Goal: Information Seeking & Learning: Learn about a topic

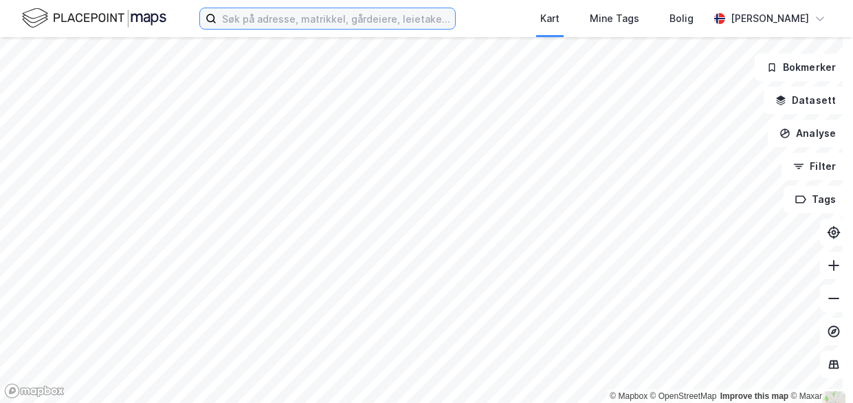
click at [307, 23] on input at bounding box center [335, 18] width 238 height 21
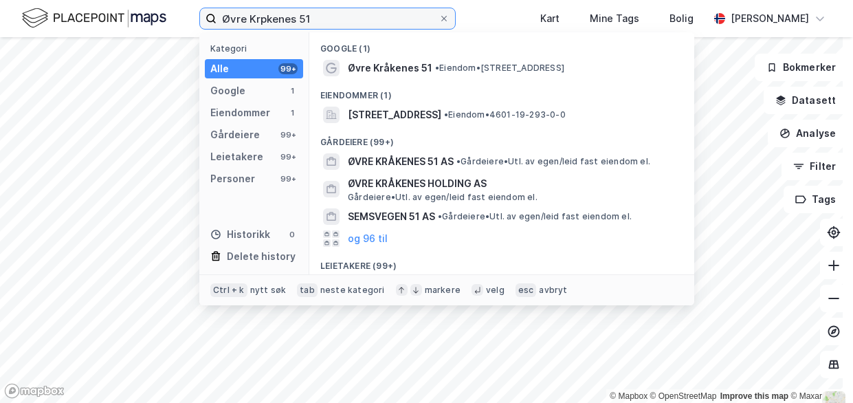
click at [267, 21] on input "Øvre Krpkenes 51" at bounding box center [327, 18] width 222 height 21
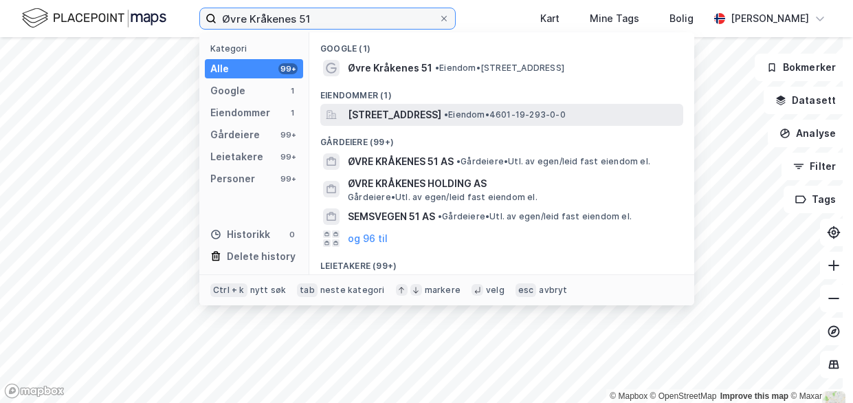
type input "Øvre Kråkenes 51"
click at [357, 114] on span "[STREET_ADDRESS]" at bounding box center [394, 115] width 93 height 16
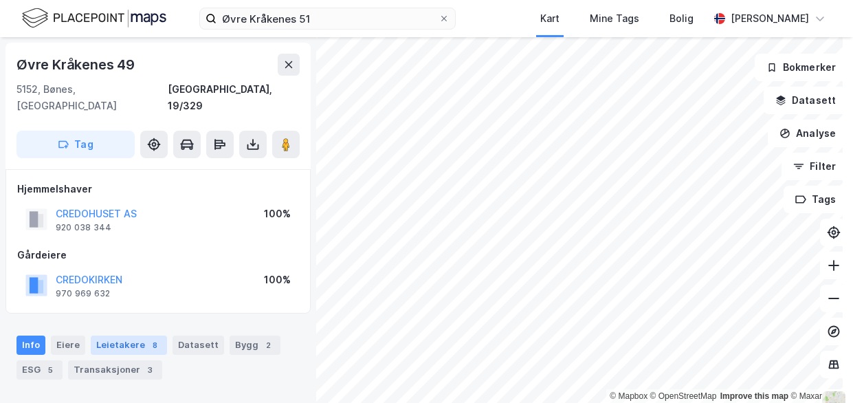
click at [111, 335] on div "Leietakere 8" at bounding box center [129, 344] width 76 height 19
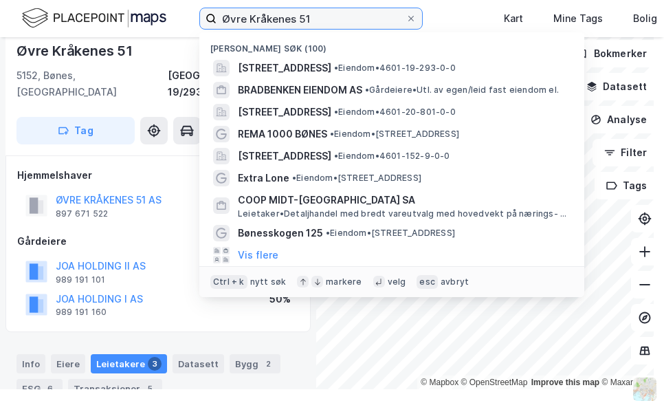
drag, startPoint x: 332, startPoint y: 13, endPoint x: 205, endPoint y: 21, distance: 126.7
click at [209, 23] on label "Øvre Kråkenes 51" at bounding box center [310, 19] width 223 height 22
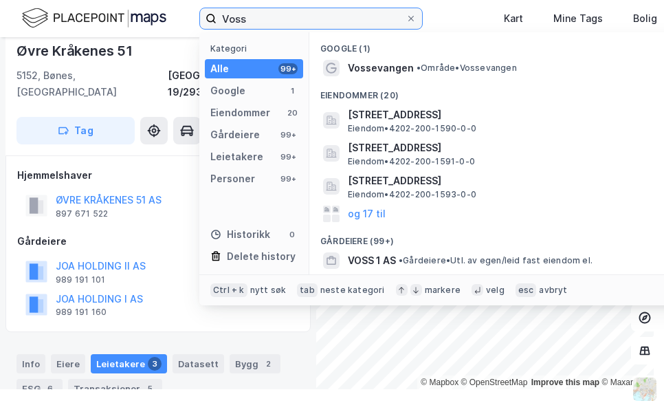
click at [282, 15] on input "Voss" at bounding box center [310, 18] width 189 height 21
type input "Voss"
drag, startPoint x: 285, startPoint y: 13, endPoint x: 174, endPoint y: 21, distance: 111.6
click at [174, 21] on div "Voss Kategori Alle 99+ Google 1 Eiendommer 20 Gårdeiere 99+ Leietakere 99+ Pers…" at bounding box center [332, 18] width 664 height 37
